Goal: Information Seeking & Learning: Learn about a topic

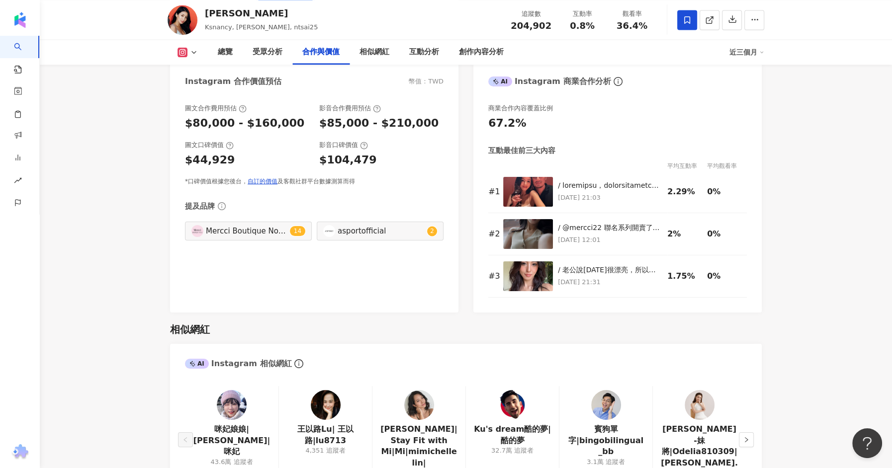
scroll to position [1327, 0]
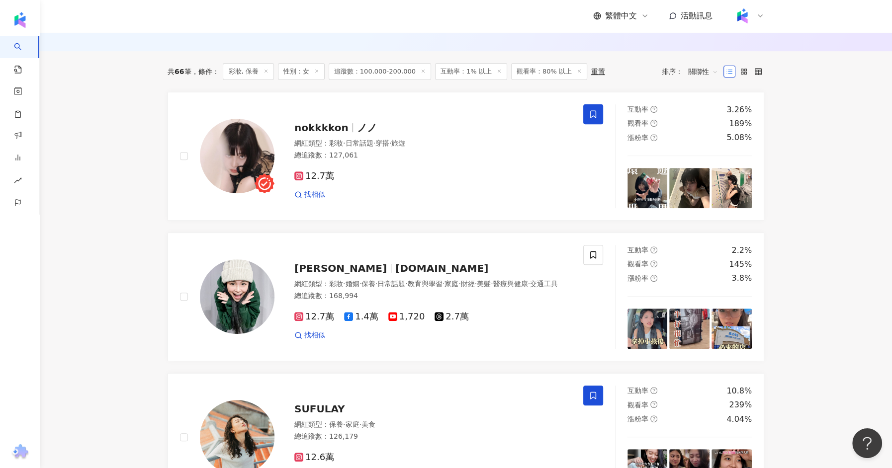
scroll to position [324, 0]
click at [330, 123] on span "nokkkkon" at bounding box center [321, 128] width 54 height 12
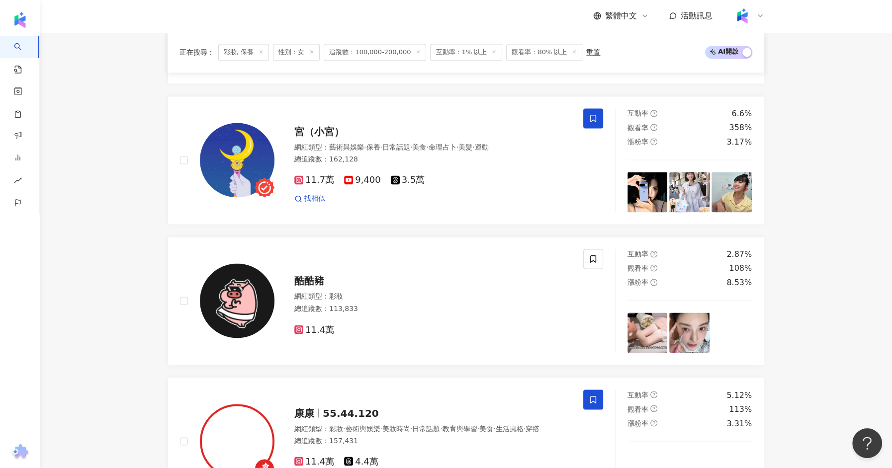
scroll to position [1843, 0]
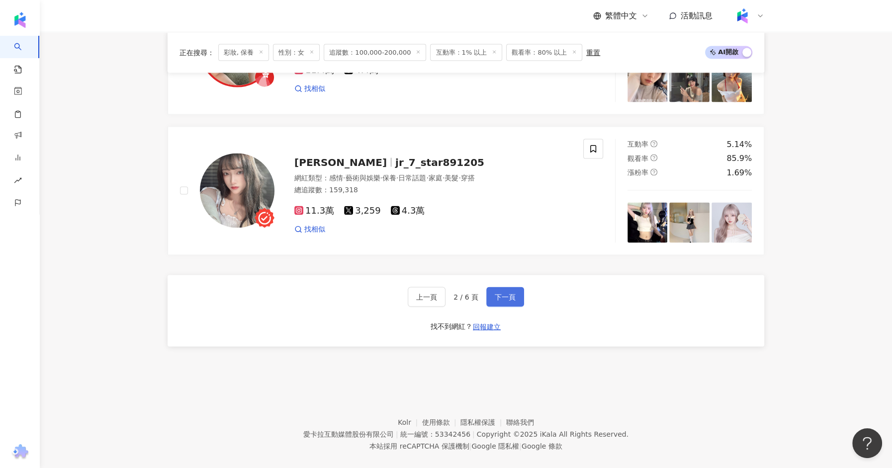
click at [503, 293] on span "下一頁" at bounding box center [505, 297] width 21 height 8
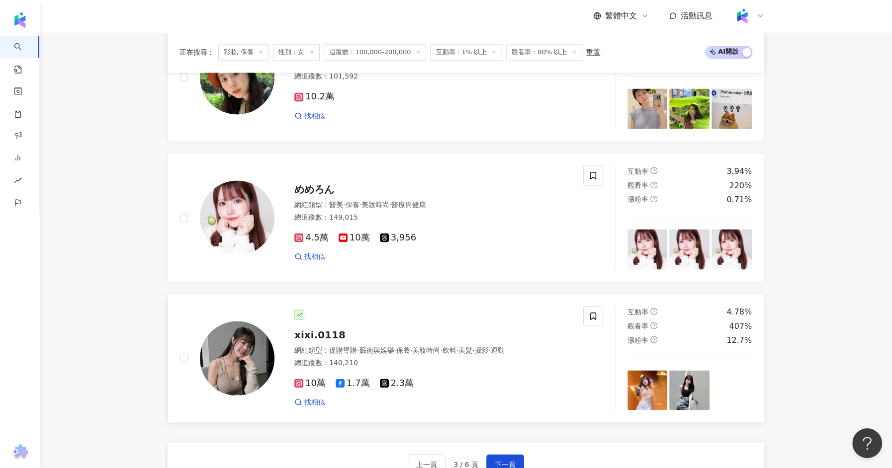
scroll to position [1682, 0]
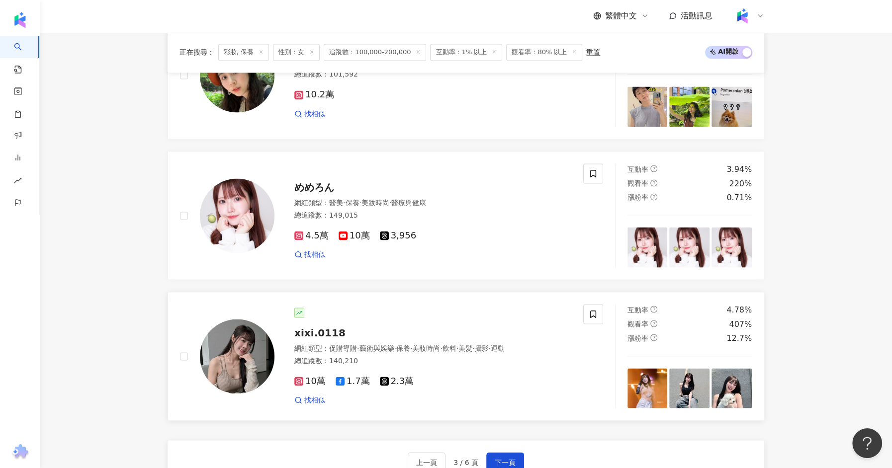
click at [329, 327] on span "xixi.0118" at bounding box center [319, 333] width 51 height 12
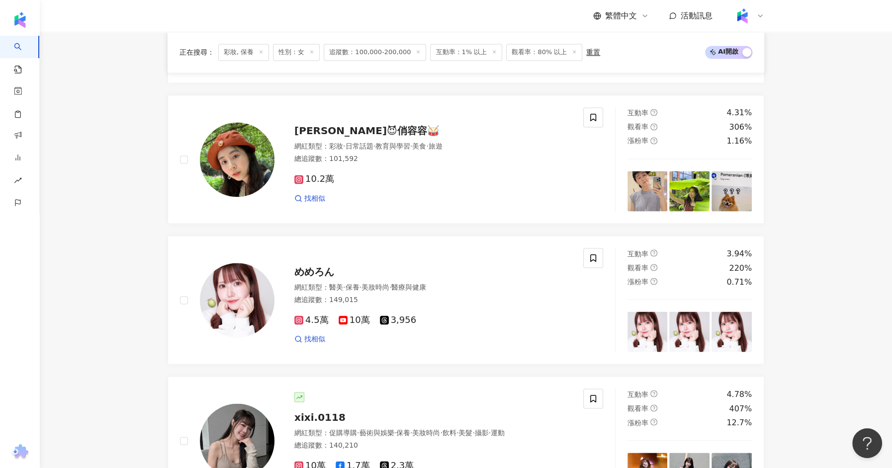
scroll to position [1595, 0]
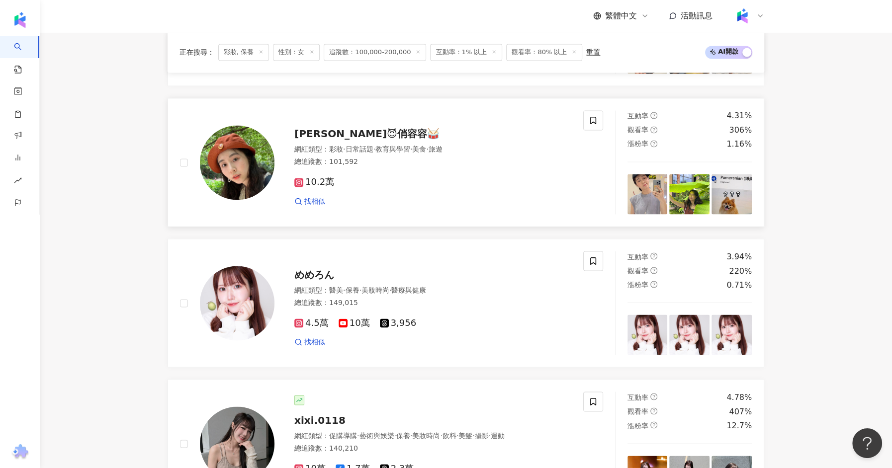
click at [302, 128] on span "Chill Yung Yung😈俏容容🥁" at bounding box center [366, 134] width 145 height 12
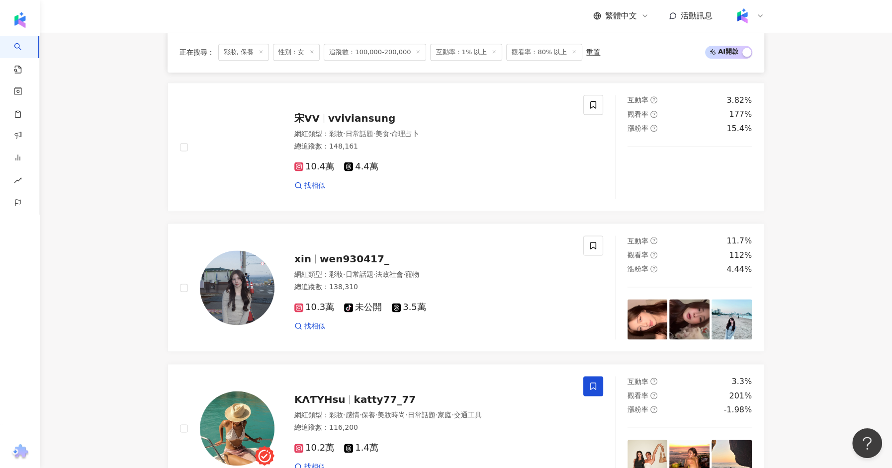
scroll to position [1172, 0]
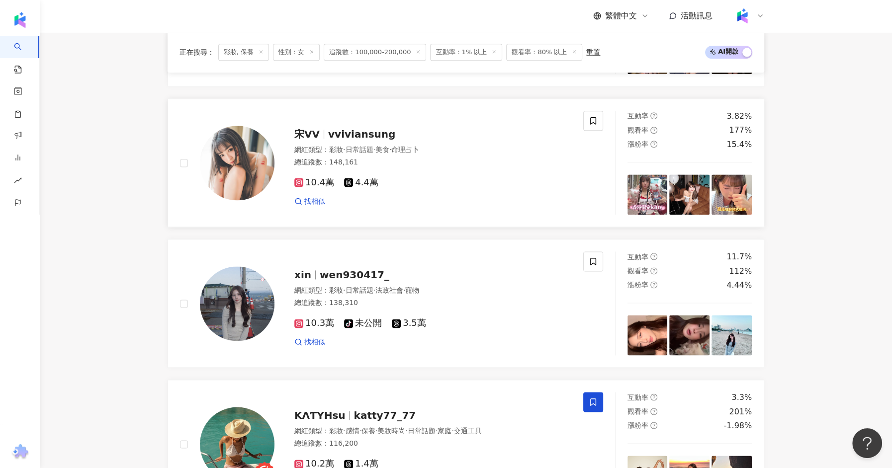
click at [359, 128] on span "vviviansung" at bounding box center [361, 134] width 67 height 12
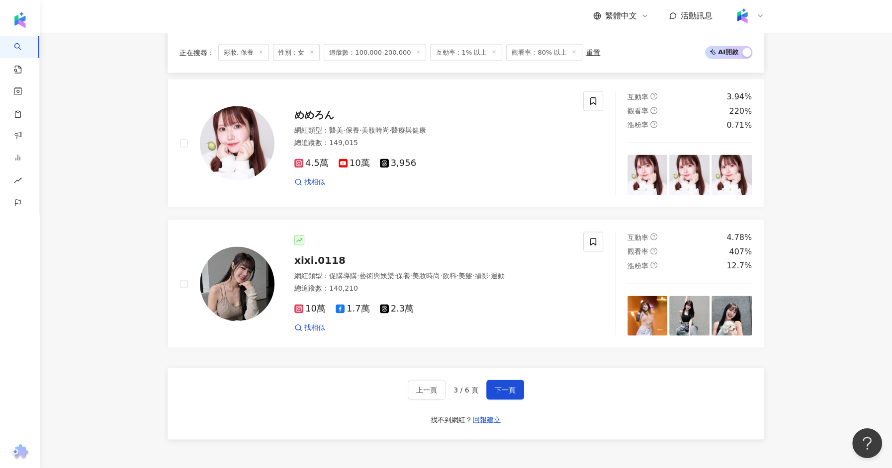
scroll to position [1843, 0]
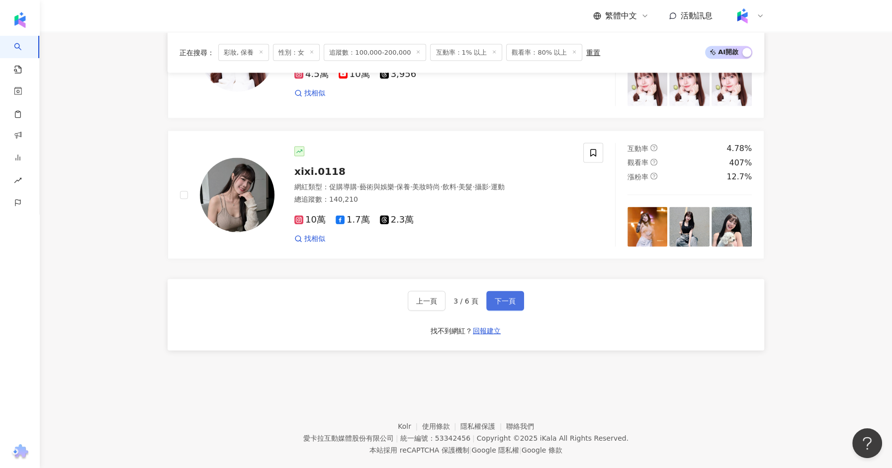
click at [495, 291] on button "下一頁" at bounding box center [505, 301] width 38 height 20
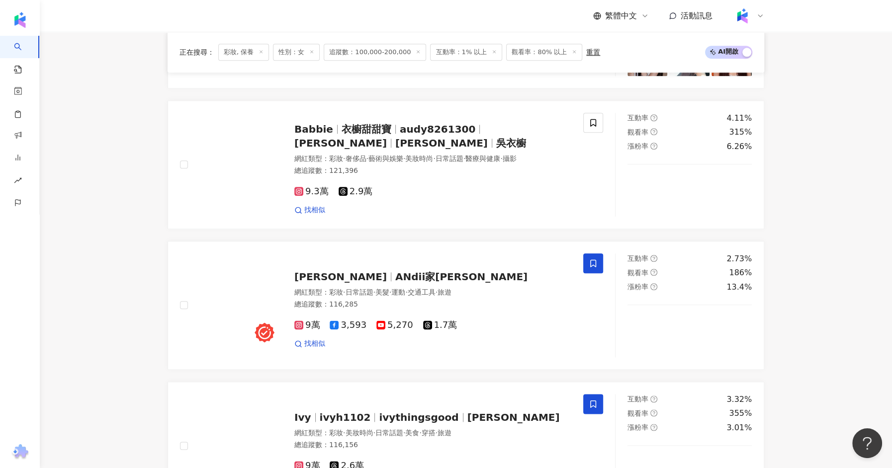
scroll to position [905, 0]
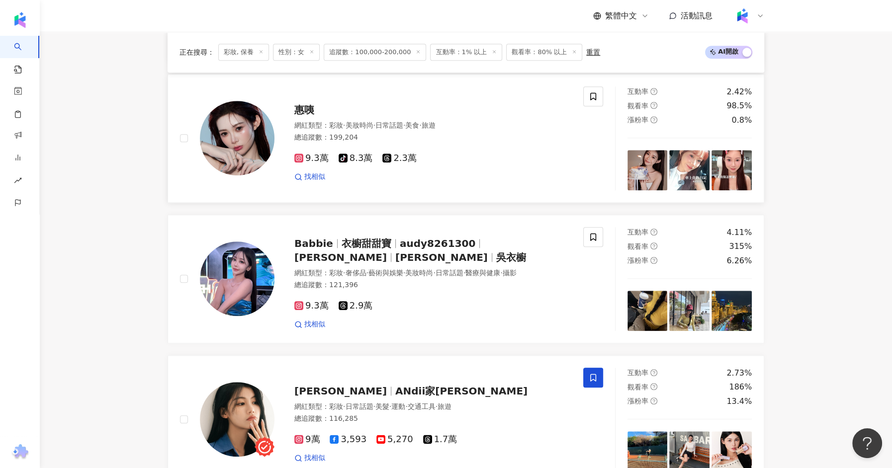
click at [313, 104] on span "惠咦" at bounding box center [304, 110] width 20 height 12
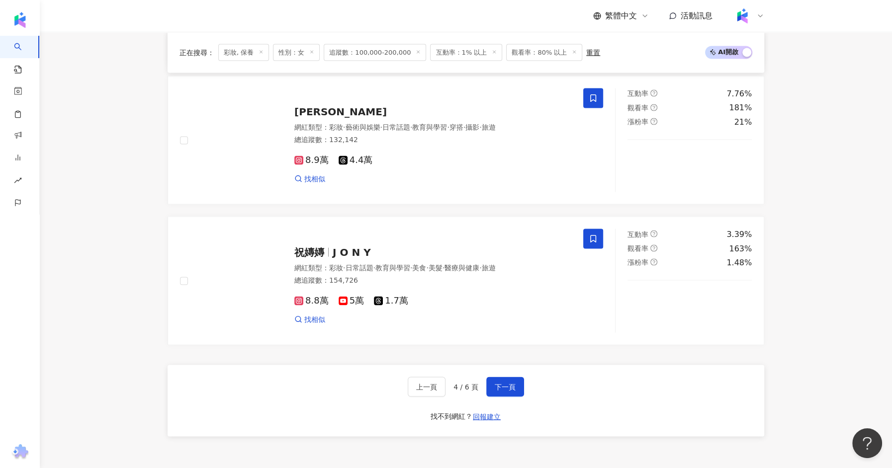
scroll to position [1843, 0]
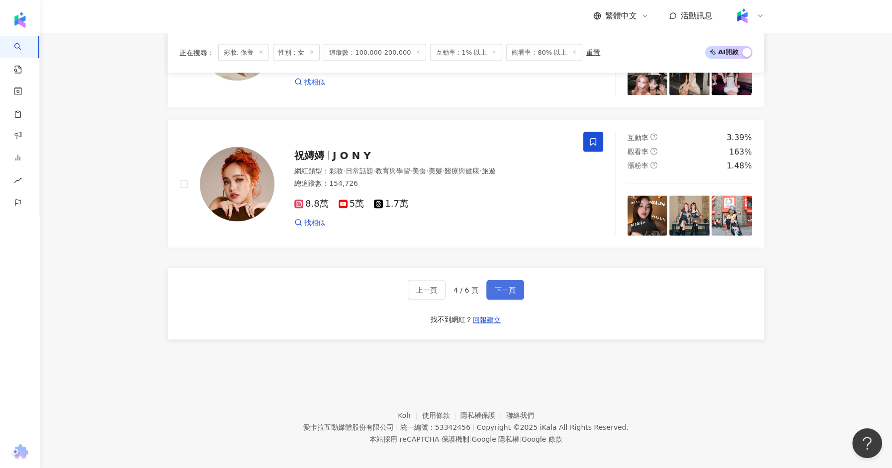
click at [523, 276] on div "上一頁 4 / 6 頁 下一頁 找不到網紅？ 回報建立" at bounding box center [465, 304] width 596 height 72
click at [512, 280] on button "下一頁" at bounding box center [505, 290] width 38 height 20
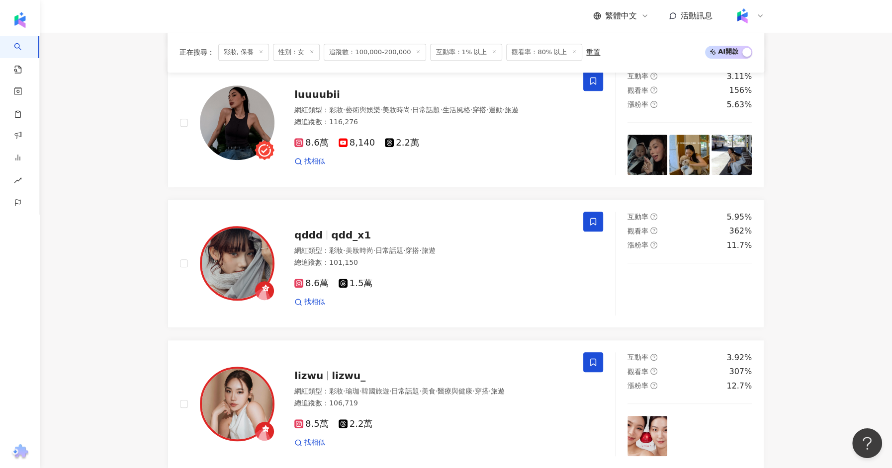
scroll to position [0, 0]
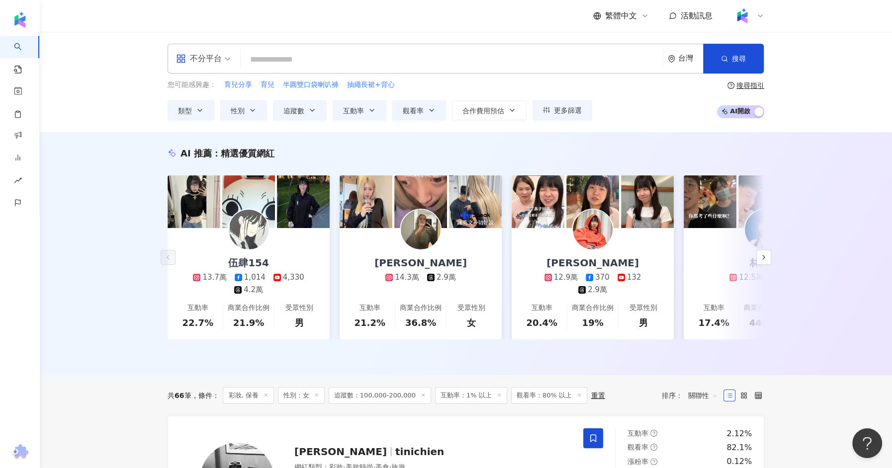
click at [232, 51] on div "不分平台" at bounding box center [203, 58] width 66 height 29
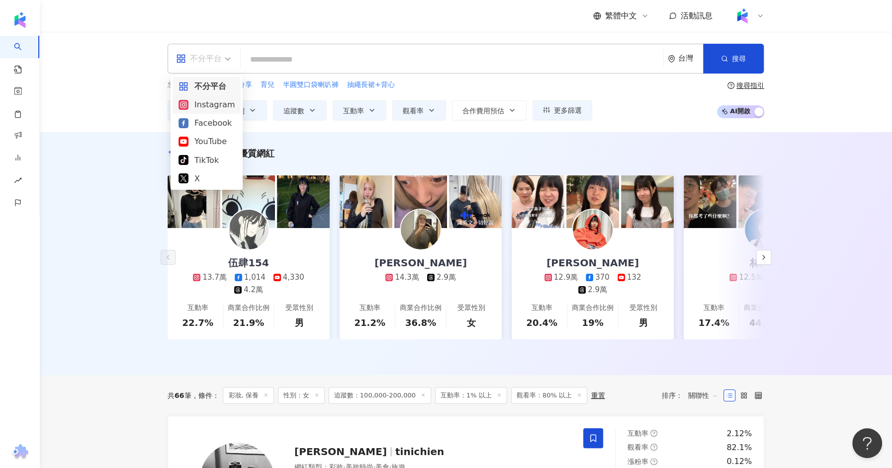
click at [210, 102] on div "Instagram" at bounding box center [206, 104] width 56 height 12
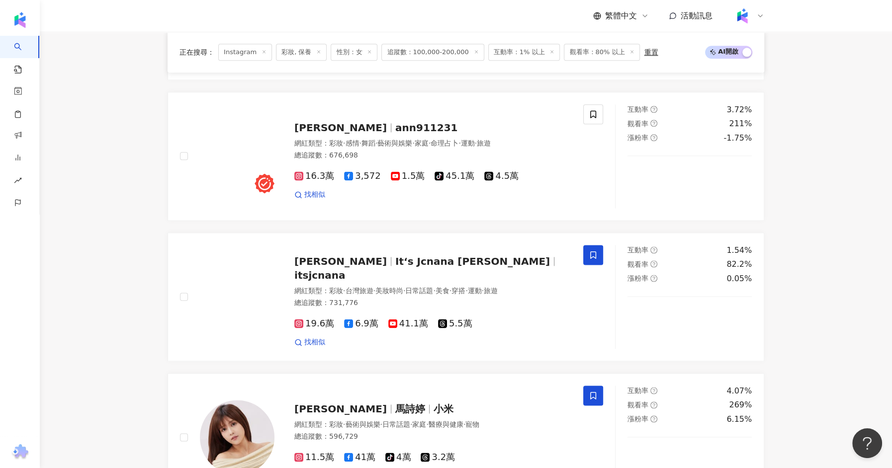
scroll to position [1206, 0]
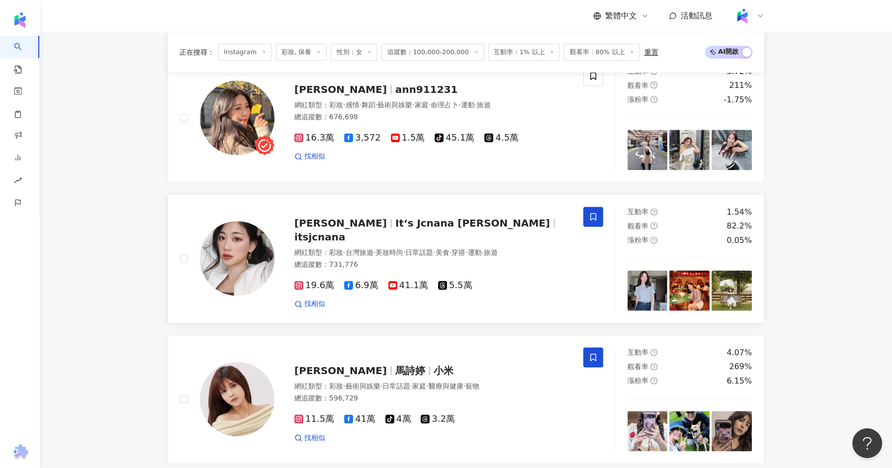
click at [395, 229] on span "It‘s Jcnana 蒨蒨" at bounding box center [472, 223] width 155 height 12
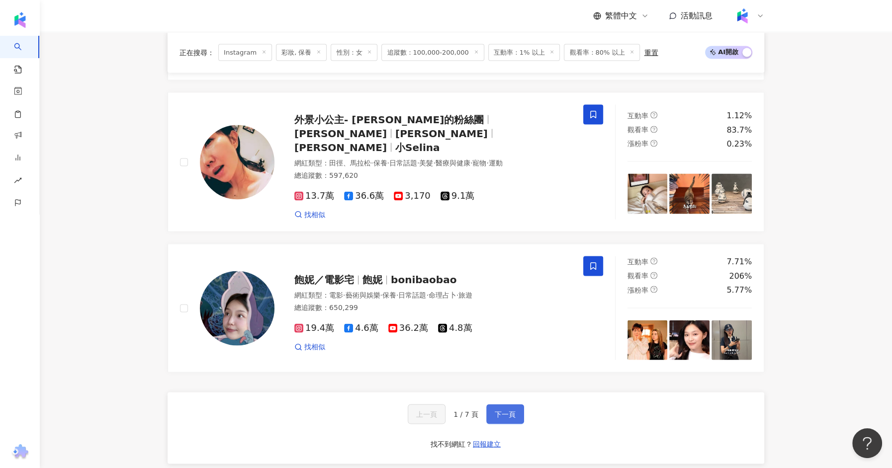
click at [494, 404] on button "下一頁" at bounding box center [505, 414] width 38 height 20
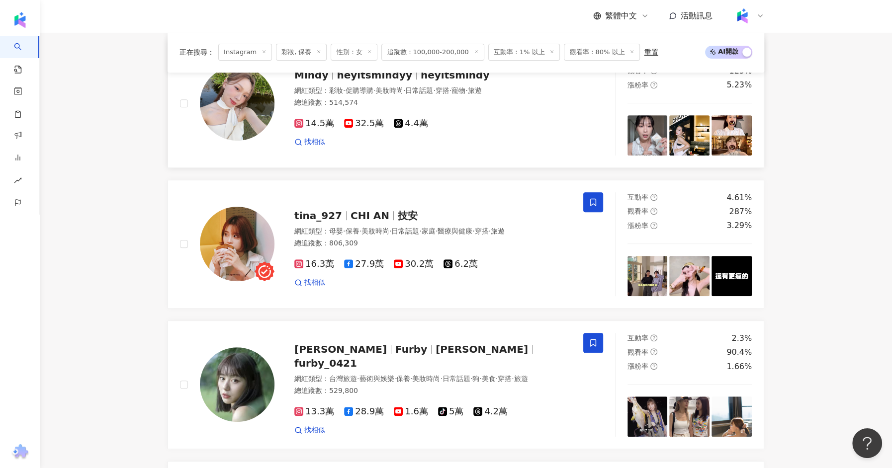
scroll to position [321, 0]
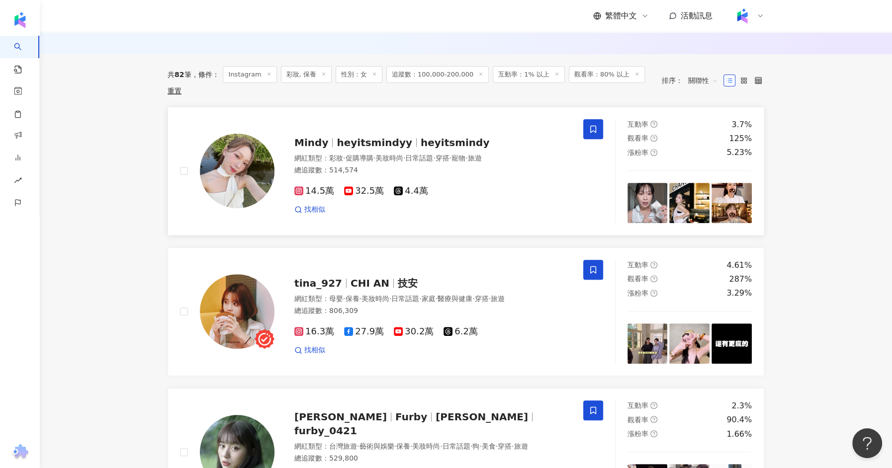
click at [376, 137] on span "heyitsmindyy" at bounding box center [373, 143] width 75 height 12
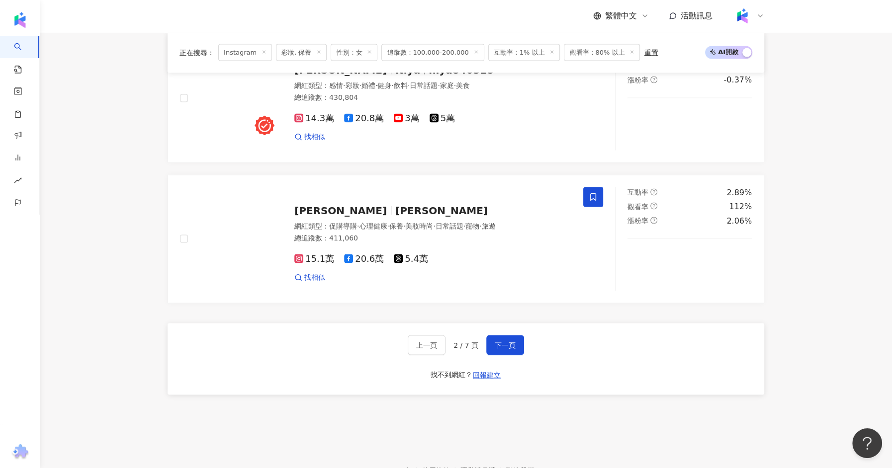
scroll to position [1850, 0]
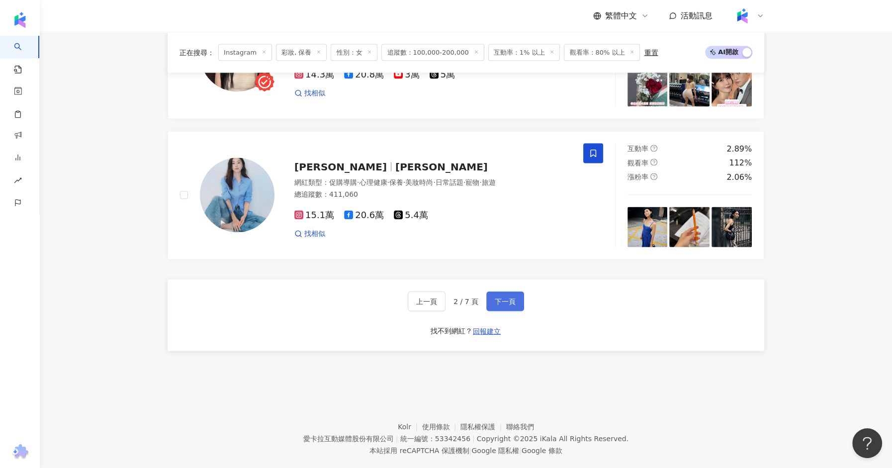
click at [504, 292] on button "下一頁" at bounding box center [505, 302] width 38 height 20
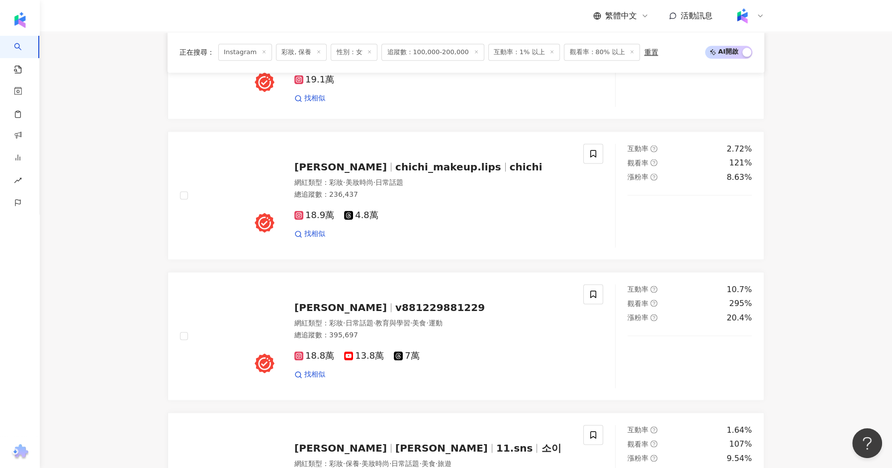
scroll to position [1270, 0]
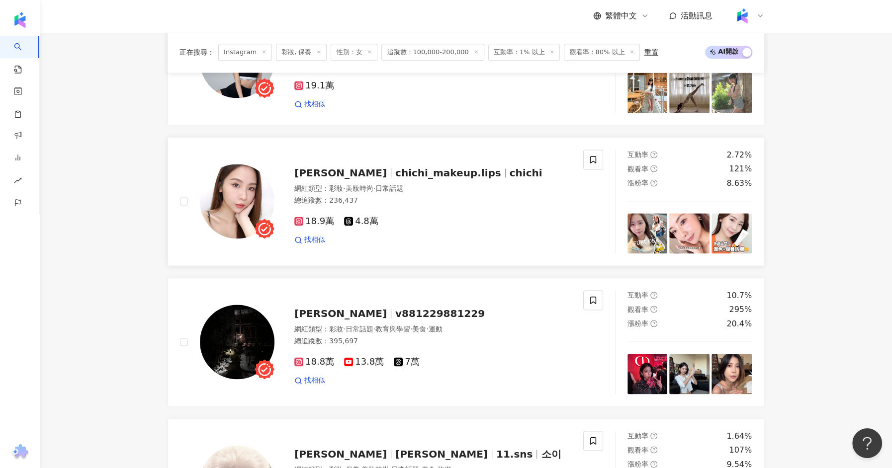
click at [349, 167] on span "CHICHI綺綺" at bounding box center [340, 173] width 92 height 12
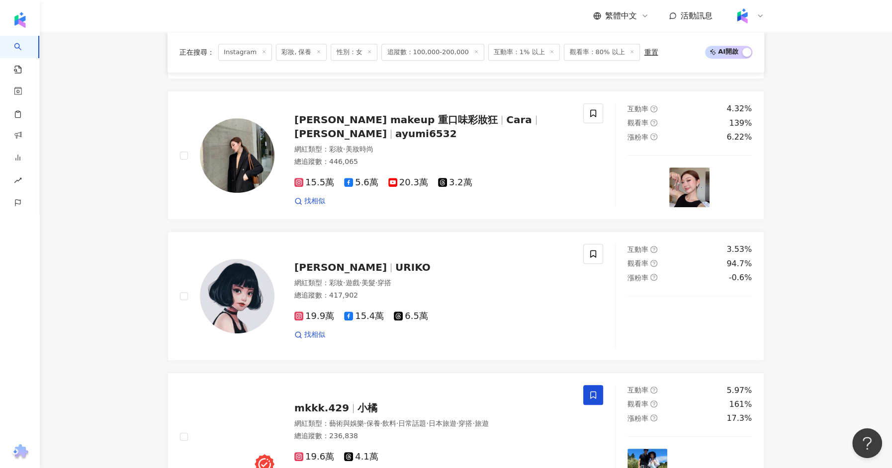
scroll to position [448, 0]
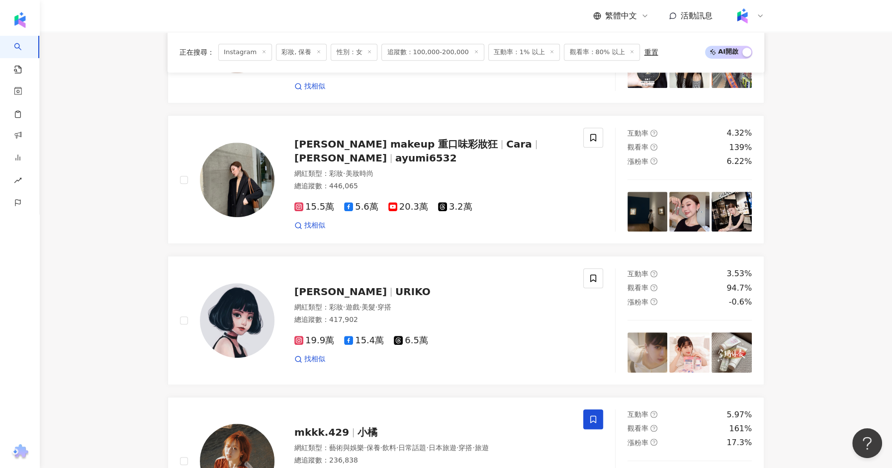
click at [398, 59] on span "追蹤數：100,000-200,000" at bounding box center [432, 52] width 102 height 17
click at [409, 50] on span "追蹤數：100,000-200,000" at bounding box center [432, 52] width 102 height 17
click at [434, 55] on span "追蹤數：100,000-200,000" at bounding box center [432, 52] width 102 height 17
click at [446, 56] on span "追蹤數：100,000-200,000" at bounding box center [432, 52] width 102 height 17
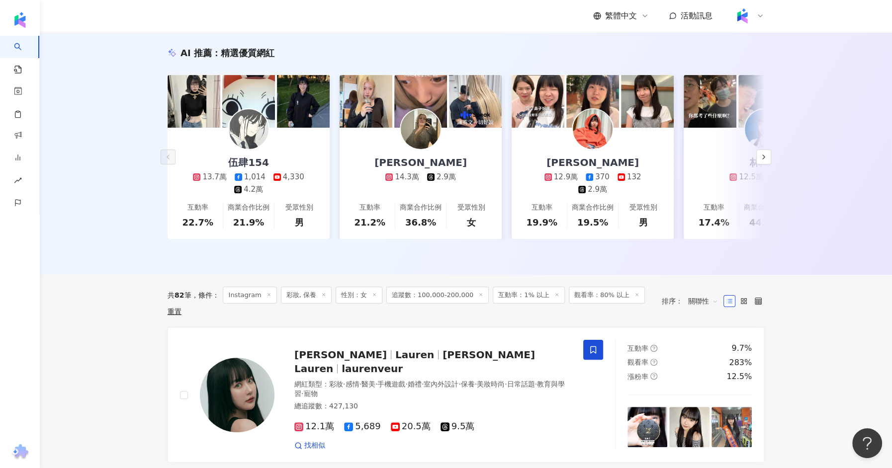
scroll to position [0, 0]
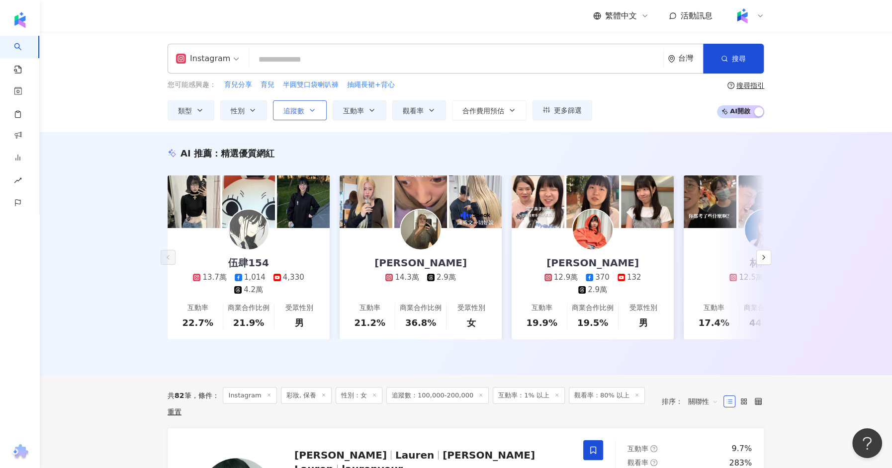
click at [291, 115] on button "追蹤數" at bounding box center [300, 110] width 54 height 20
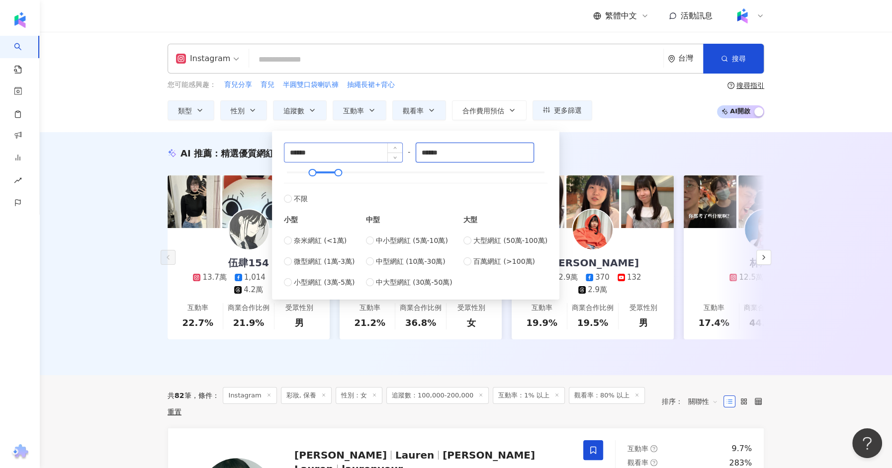
drag, startPoint x: 450, startPoint y: 157, endPoint x: 386, endPoint y: 154, distance: 64.2
click at [386, 154] on div "****** - ****** 不限 小型 奈米網紅 (<1萬) 微型網紅 (1萬-3萬) 小型網紅 (3萬-5萬) 中型 中小型網紅 (5萬-10萬) 中型…" at bounding box center [415, 215] width 263 height 145
type input "******"
click at [127, 267] on div "AI 推薦 ： 精選優質網紅 伍肆154 13.7萬 1,014 4,330 4.2萬 互動率 22.7% 商業合作比例 21.9% 受眾性別 男 多莉Dol…" at bounding box center [466, 253] width 852 height 243
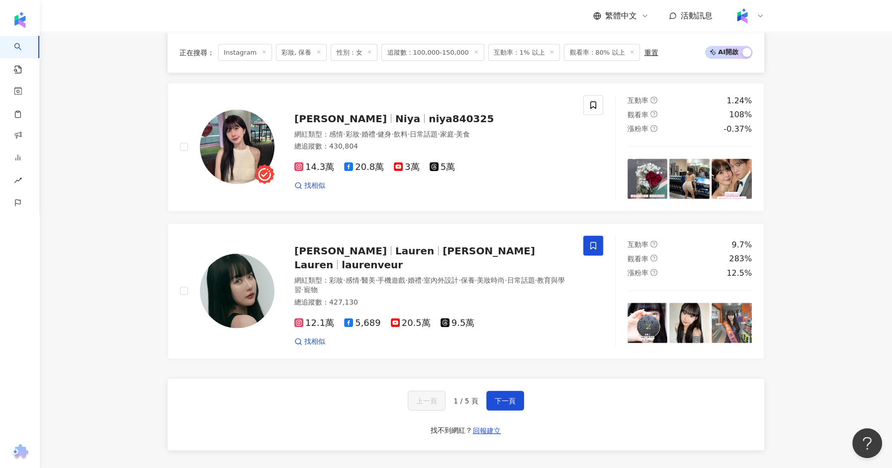
scroll to position [1792, 0]
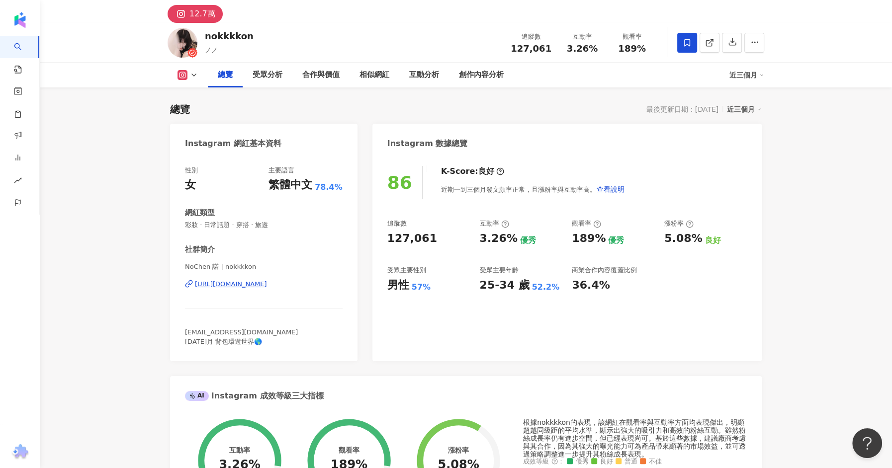
scroll to position [45, 0]
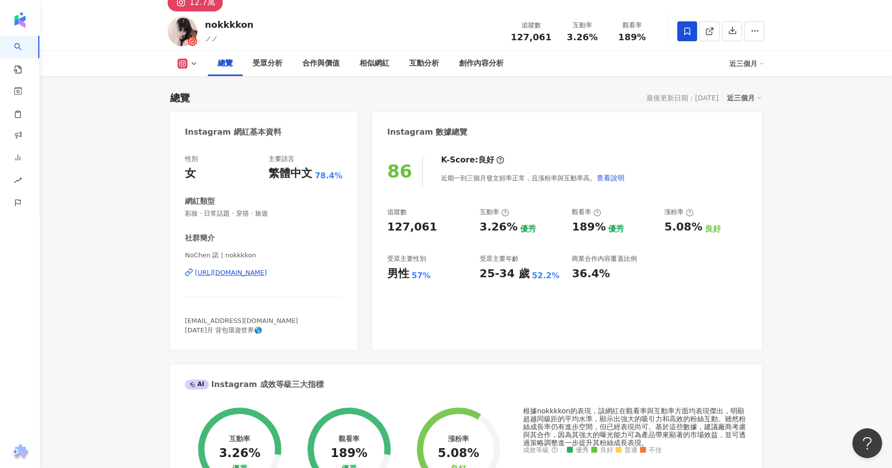
click at [254, 272] on div "https://www.instagram.com/nokkkkon/" at bounding box center [231, 272] width 72 height 9
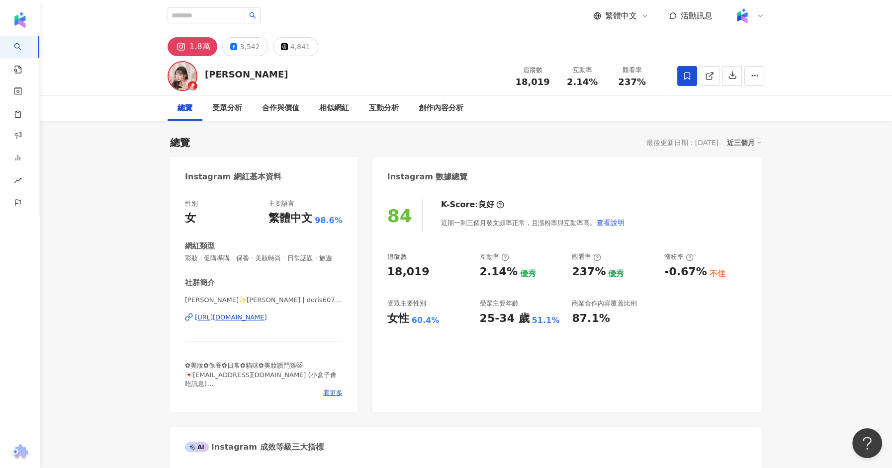
click at [267, 316] on div "https://www.instagram.com/doris60777/" at bounding box center [231, 317] width 72 height 9
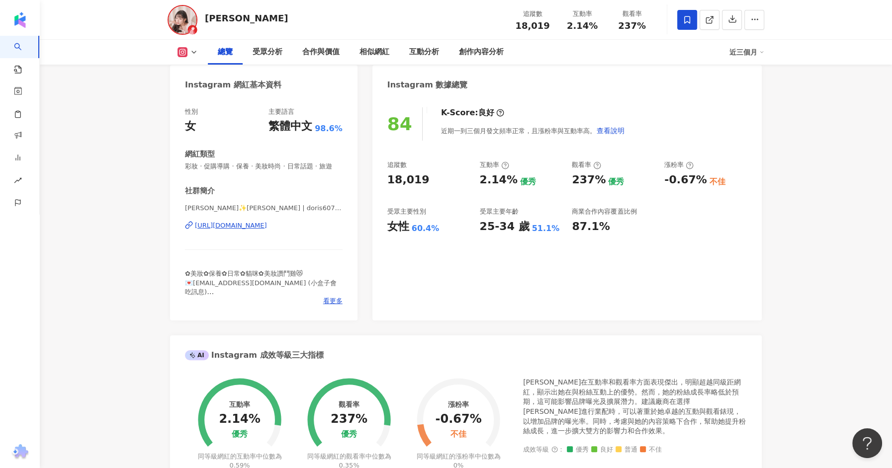
scroll to position [144, 0]
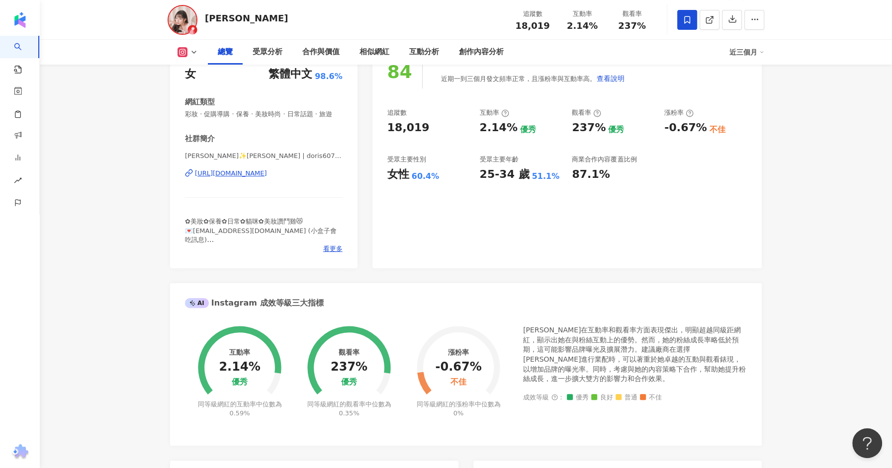
click at [292, 178] on div "多莉✨Doris | doris60777 https://www.instagram.com/doris60777/" at bounding box center [264, 181] width 158 height 58
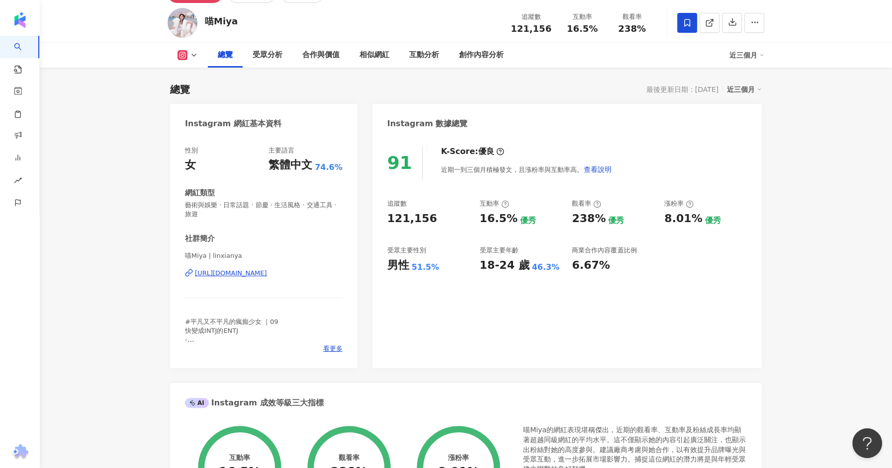
click at [263, 272] on div "https://www.instagram.com/linxianya/" at bounding box center [231, 273] width 72 height 9
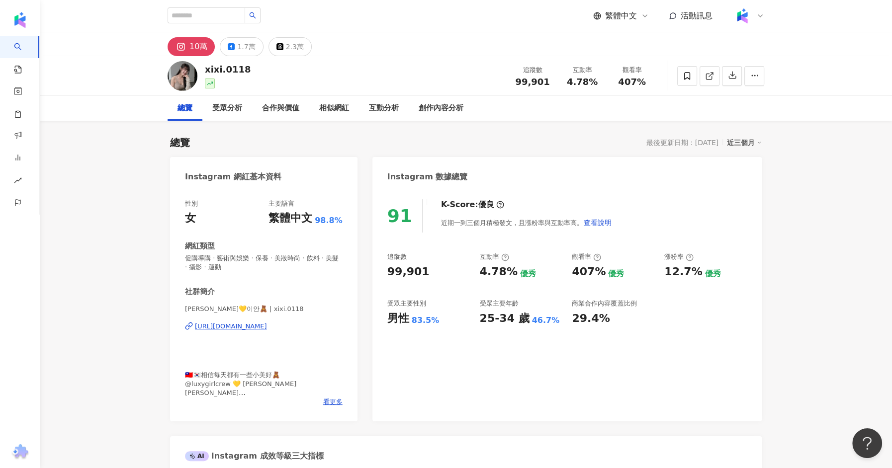
click at [253, 325] on div "https://www.instagram.com/xixi.0118/" at bounding box center [231, 326] width 72 height 9
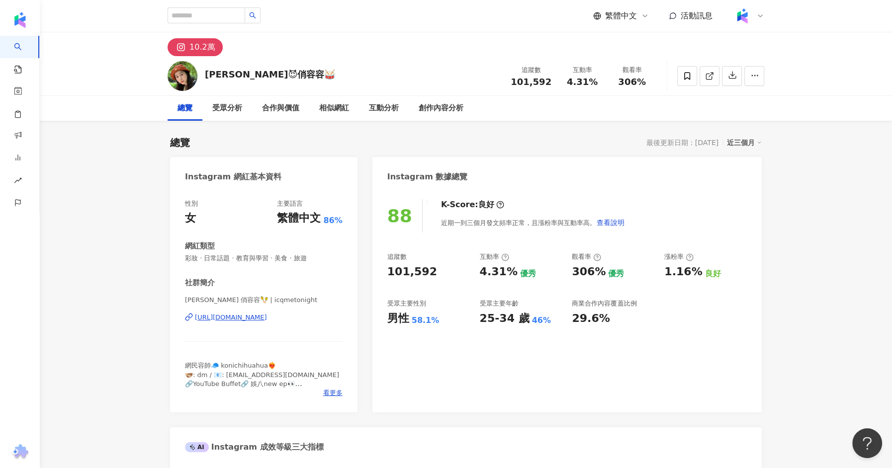
click at [252, 319] on div "https://www.instagram.com/icqmetonight/" at bounding box center [231, 317] width 72 height 9
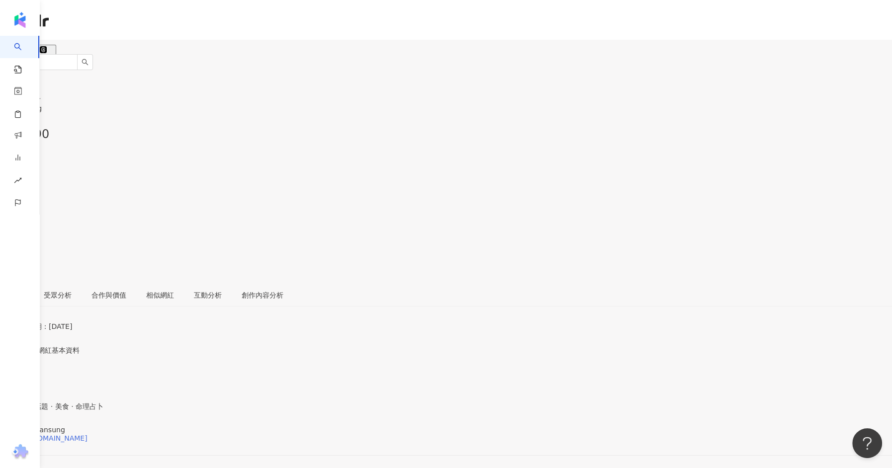
click at [87, 374] on div "https://www.instagram.com/vviviansung/" at bounding box center [49, 438] width 78 height 8
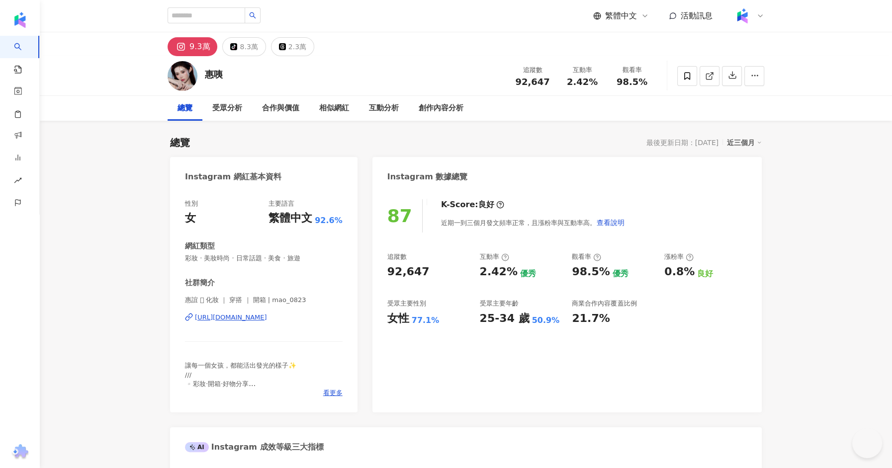
click at [234, 313] on div "https://www.instagram.com/mao_0823/" at bounding box center [231, 317] width 72 height 9
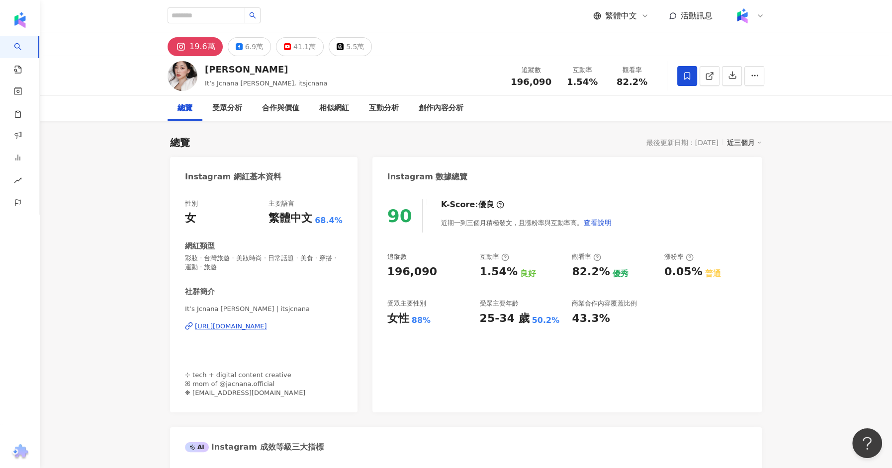
click at [267, 320] on div "It’s Jcnana 蒨蒨 | itsjcnana https://www.instagram.com/itsjcnana/" at bounding box center [264, 334] width 158 height 58
click at [267, 327] on div "https://www.instagram.com/itsjcnana/" at bounding box center [231, 326] width 72 height 9
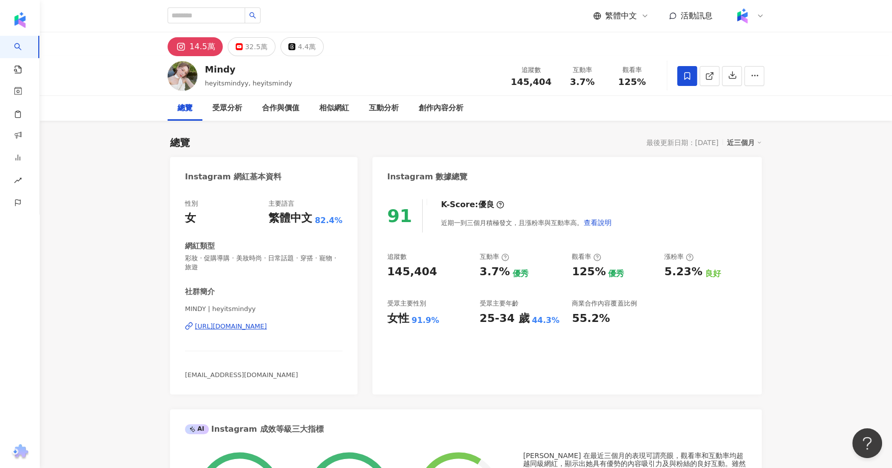
click at [267, 326] on div "https://www.instagram.com/heyitsmindyy/" at bounding box center [231, 326] width 72 height 9
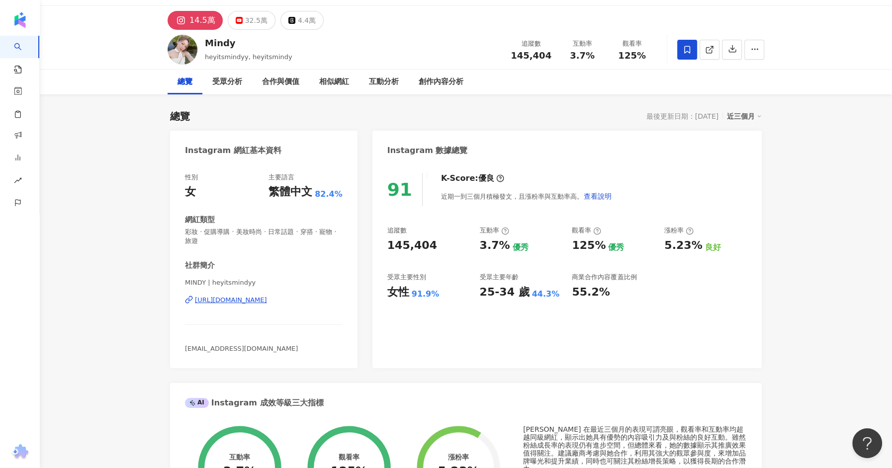
scroll to position [31, 0]
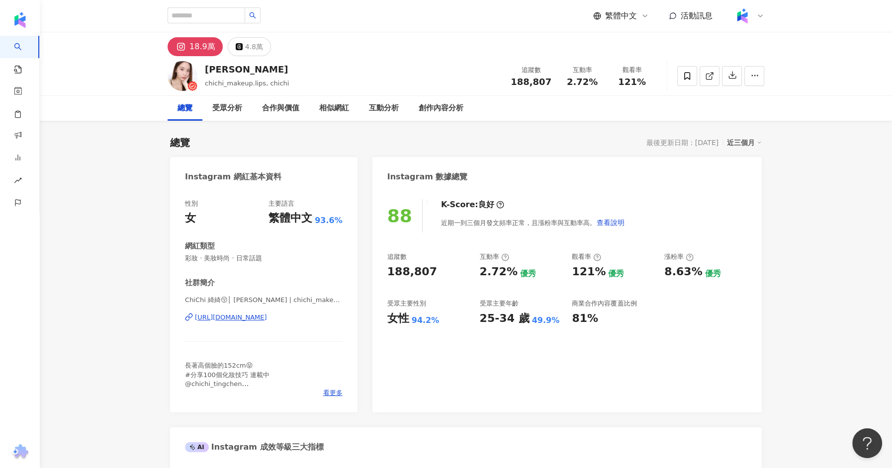
click at [247, 325] on div "ChiChi 綺綺😚│ Ting Chen | chichi_makeup.lips https://www.instagram.com/chichi_mak…" at bounding box center [264, 325] width 158 height 58
click at [248, 321] on div "https://www.instagram.com/chichi_makeup.lips/" at bounding box center [231, 317] width 72 height 9
click at [211, 16] on input "search" at bounding box center [206, 15] width 78 height 16
paste input "**********"
type input "**********"
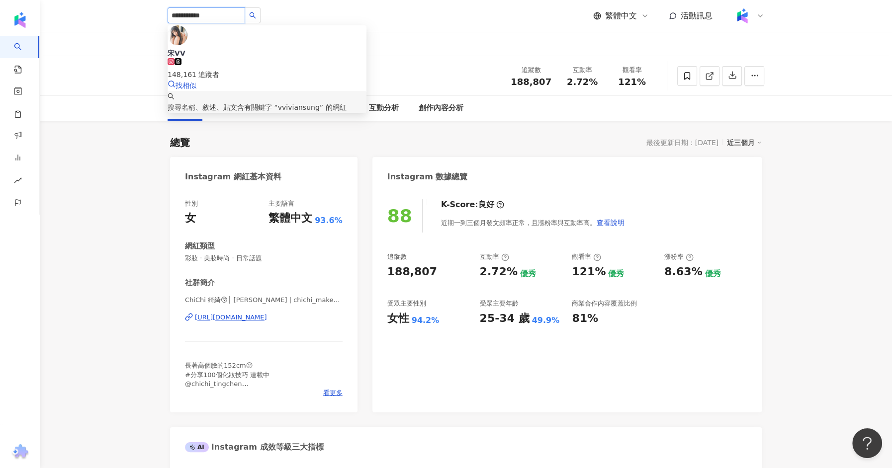
click at [242, 69] on div "148,161 追蹤者" at bounding box center [266, 74] width 199 height 11
